Goal: Transaction & Acquisition: Purchase product/service

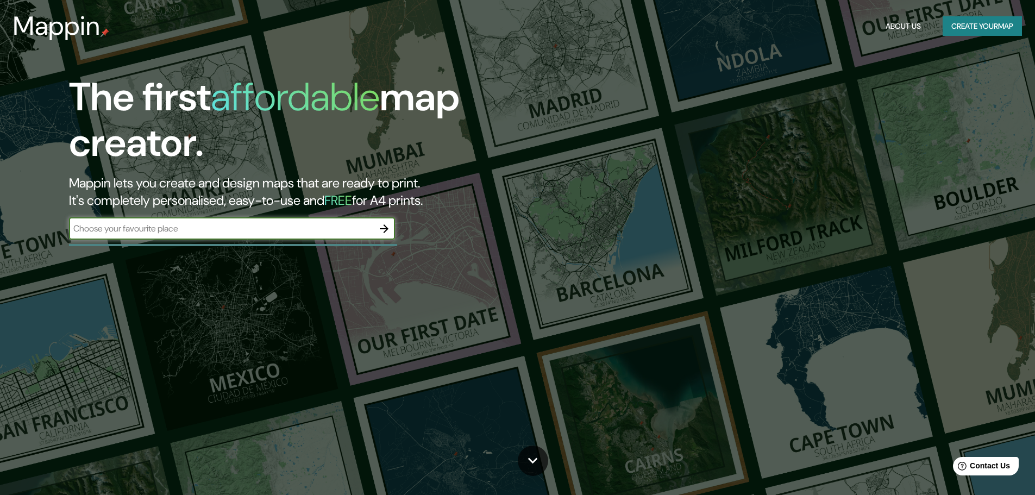
click at [314, 230] on input "text" at bounding box center [221, 228] width 304 height 12
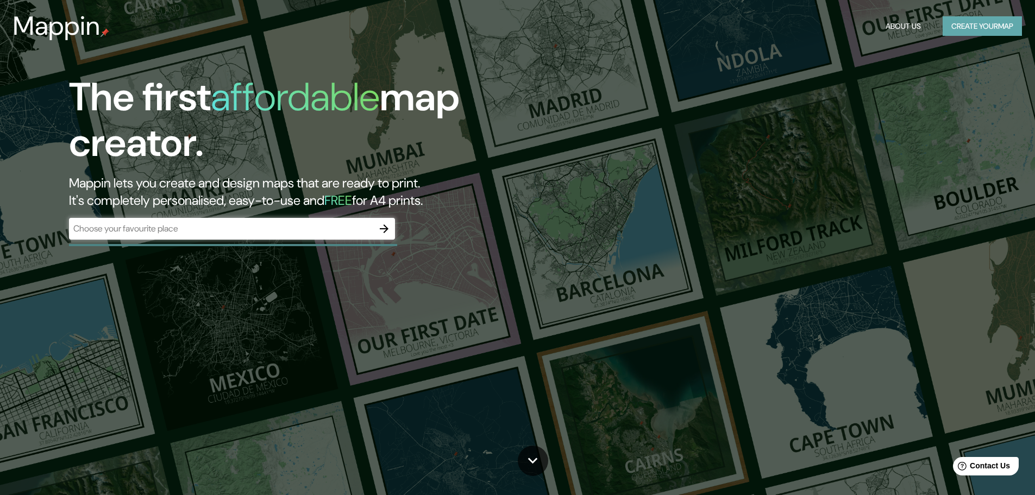
click at [967, 28] on button "Create your map" at bounding box center [981, 26] width 79 height 20
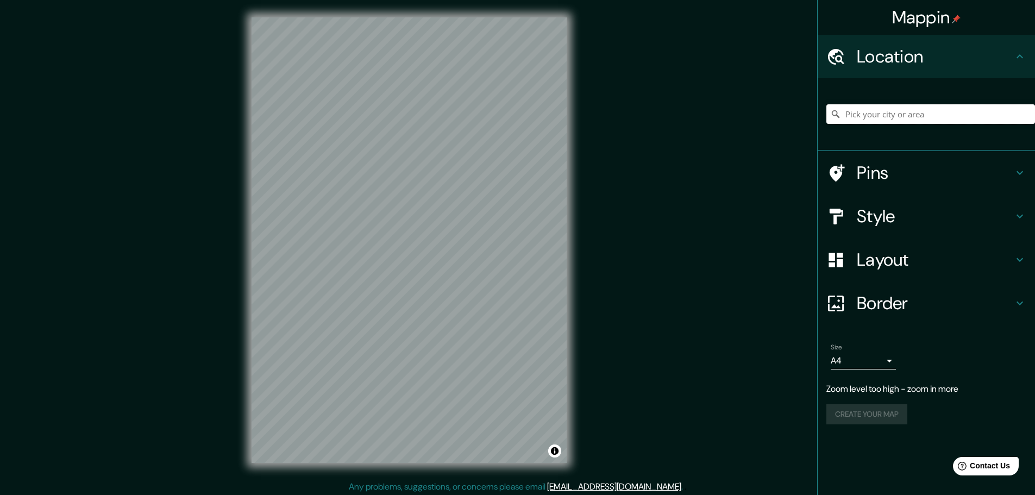
click at [942, 112] on input "Pick your city or area" at bounding box center [930, 114] width 209 height 20
click at [878, 357] on body "Mappin Location Pins Style Layout Border Choose a border. Hint : you can make l…" at bounding box center [517, 247] width 1035 height 495
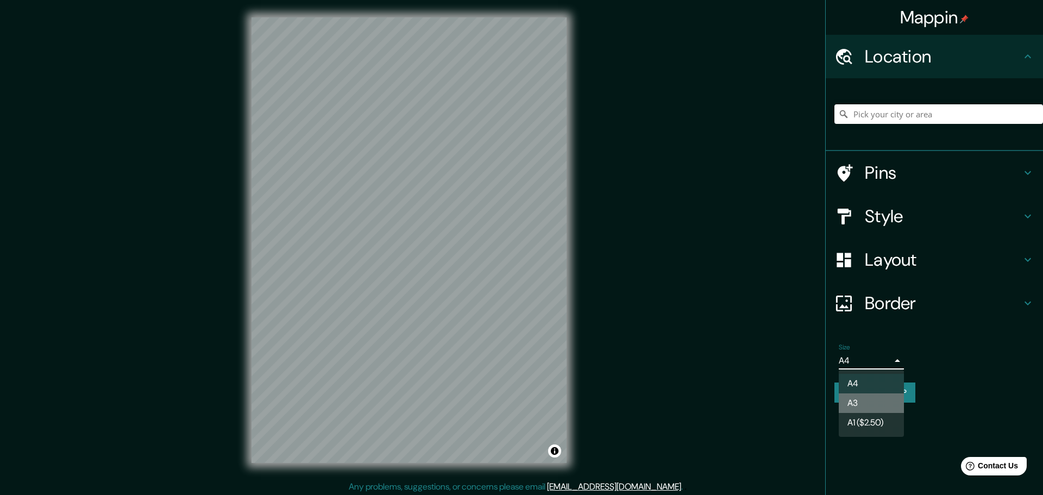
click at [891, 408] on li "A3" at bounding box center [871, 403] width 65 height 20
type input "a4"
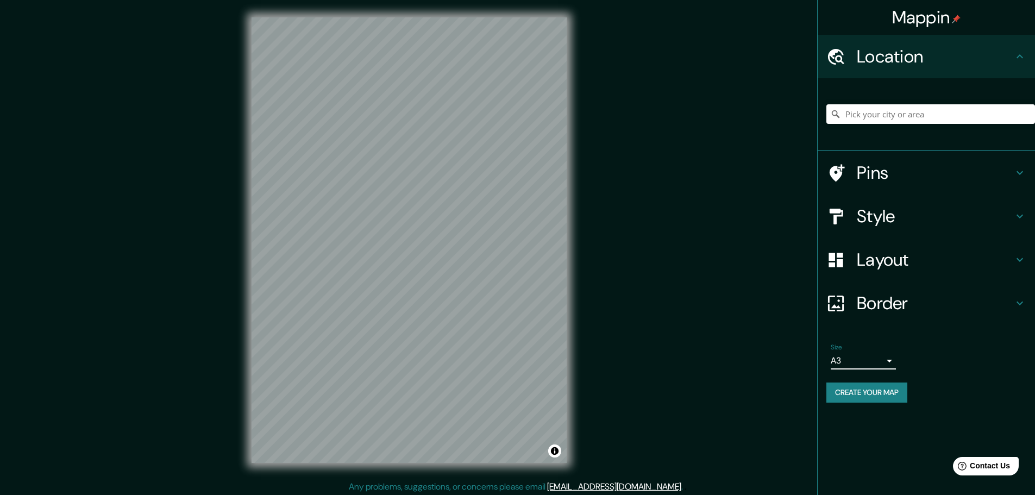
click at [903, 250] on h4 "Layout" at bounding box center [934, 260] width 156 height 22
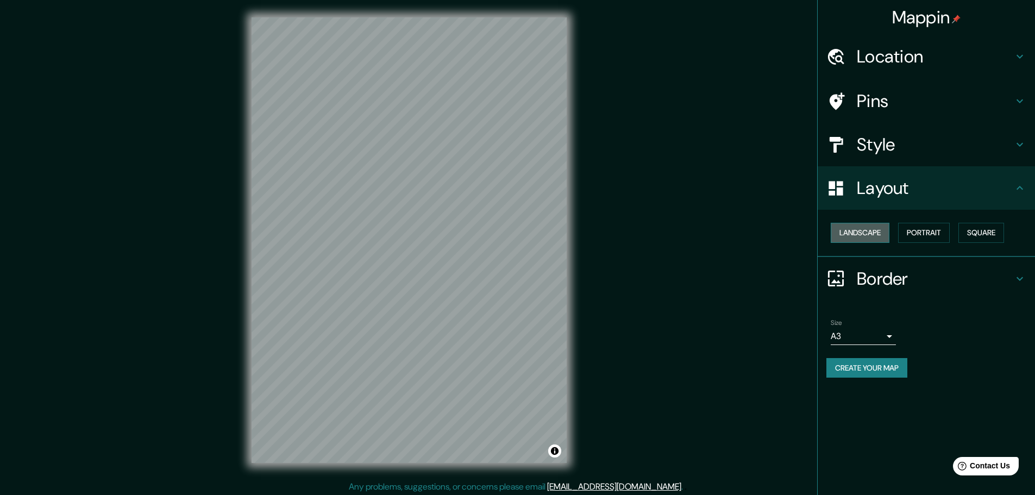
click at [887, 236] on button "Landscape" at bounding box center [859, 233] width 59 height 20
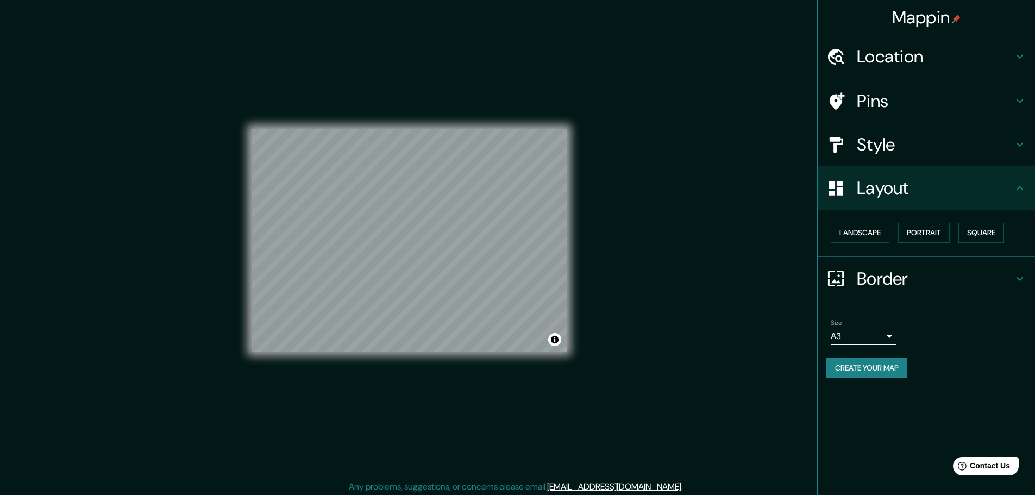
click at [566, 351] on div "© Mapbox © OpenStreetMap Improve this map" at bounding box center [408, 239] width 315 height 445
click at [919, 61] on h4 "Location" at bounding box center [934, 57] width 156 height 22
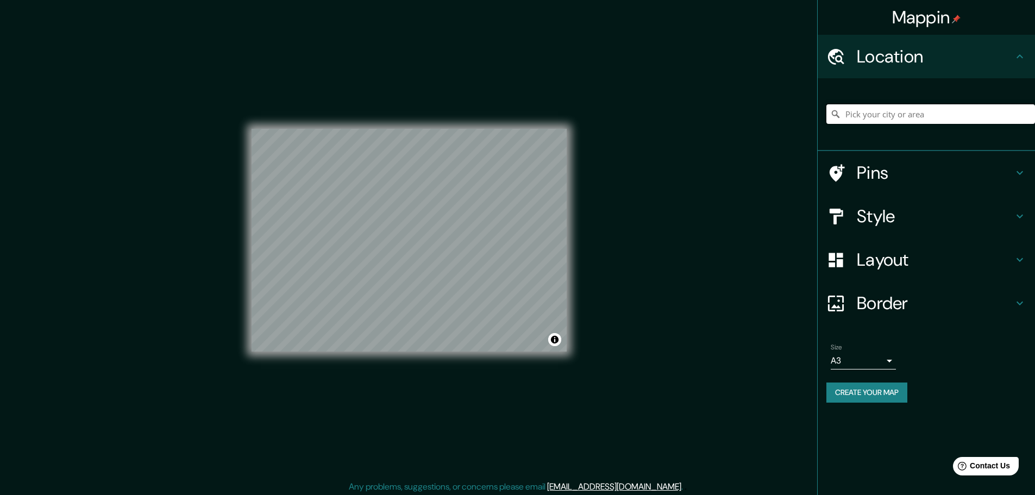
click at [906, 112] on input "Pick your city or area" at bounding box center [930, 114] width 209 height 20
click at [889, 179] on h4 "Pins" at bounding box center [934, 173] width 156 height 22
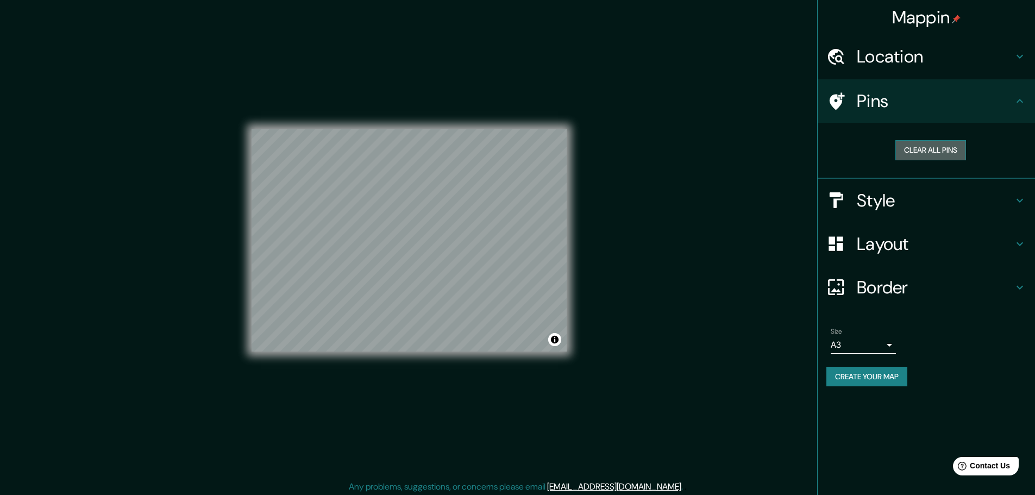
click at [924, 149] on button "Clear all pins" at bounding box center [930, 150] width 71 height 20
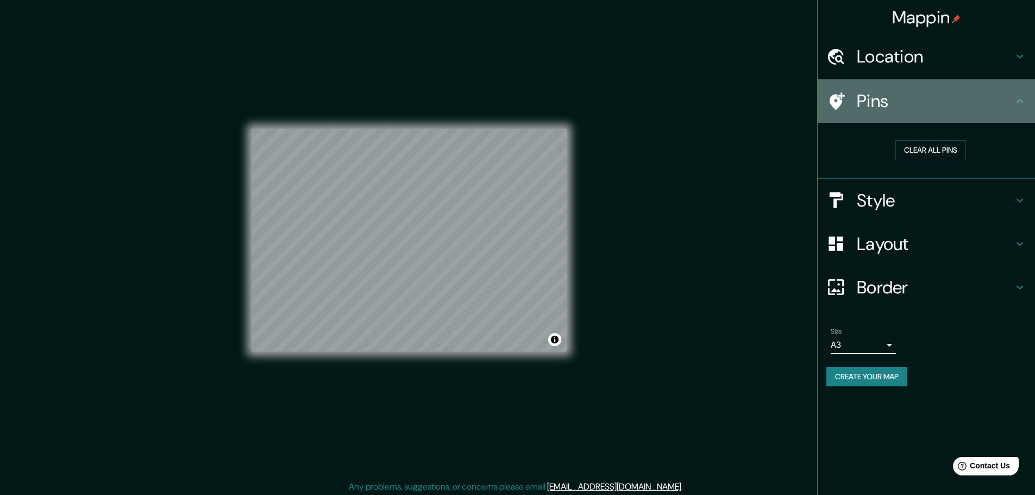
click at [840, 106] on icon at bounding box center [835, 101] width 19 height 19
click at [830, 102] on icon at bounding box center [836, 100] width 15 height 17
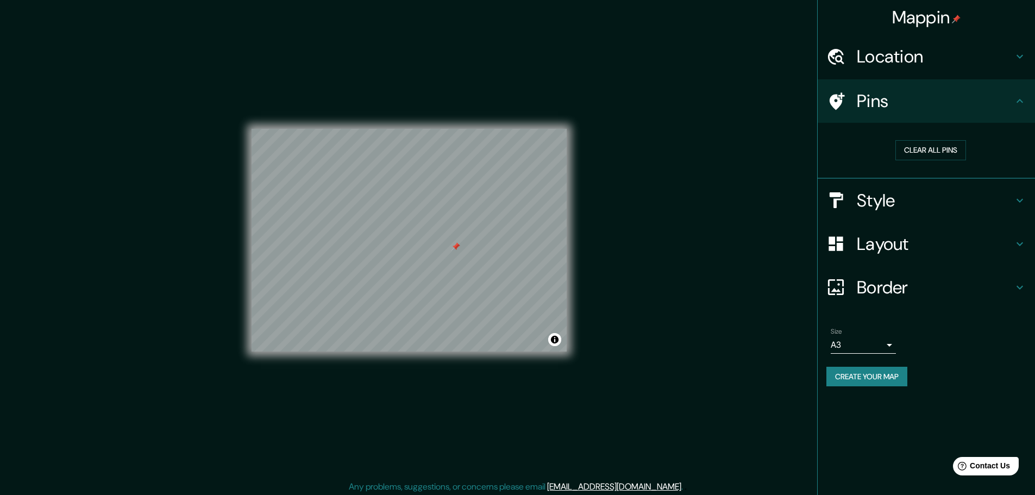
drag, startPoint x: 462, startPoint y: 247, endPoint x: 456, endPoint y: 249, distance: 5.8
click at [456, 249] on div at bounding box center [455, 246] width 9 height 9
click at [452, 245] on div at bounding box center [454, 247] width 9 height 9
